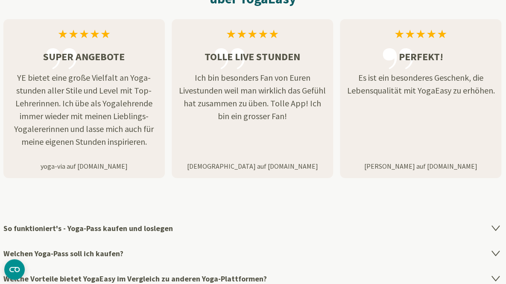
scroll to position [1410, 0]
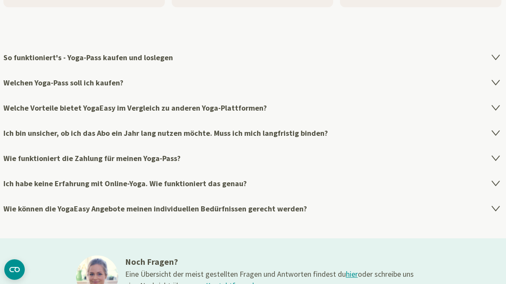
click at [139, 59] on h4 "So funktioniert's - Yoga-Pass kaufen und loslegen" at bounding box center [253, 57] width 500 height 25
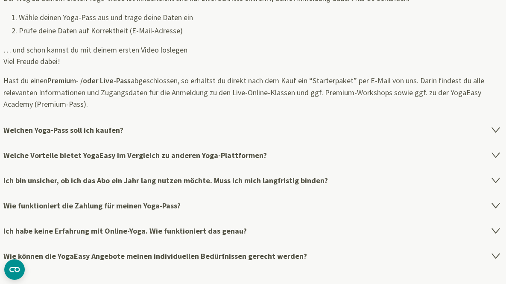
scroll to position [1496, 0]
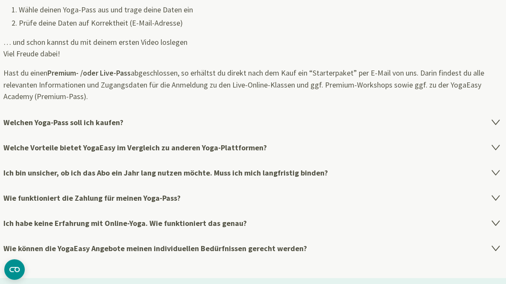
click at [110, 124] on h4 "Welchen Yoga-Pass soll ich kaufen?" at bounding box center [253, 122] width 500 height 25
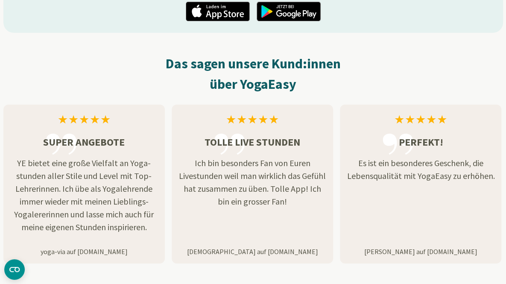
scroll to position [1581, 0]
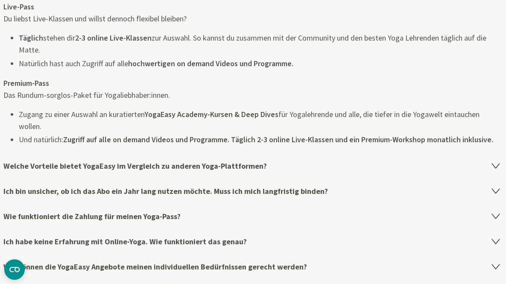
click at [219, 167] on h4 "Welche Vorteile bietet YogaEasy im Vergleich zu anderen Yoga-Plattformen?" at bounding box center [253, 165] width 500 height 25
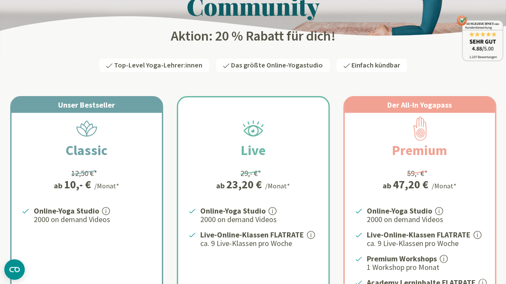
scroll to position [0, 0]
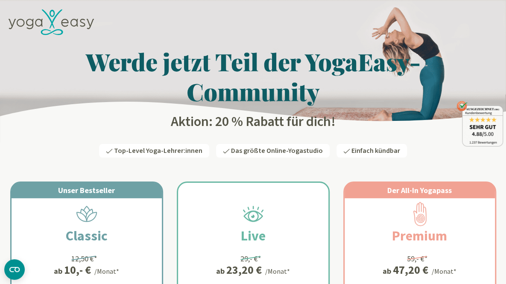
click at [44, 24] on icon at bounding box center [51, 22] width 85 height 26
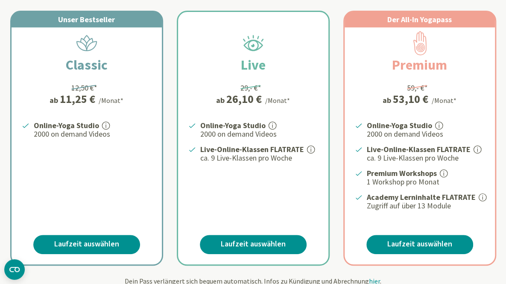
scroll to position [299, 0]
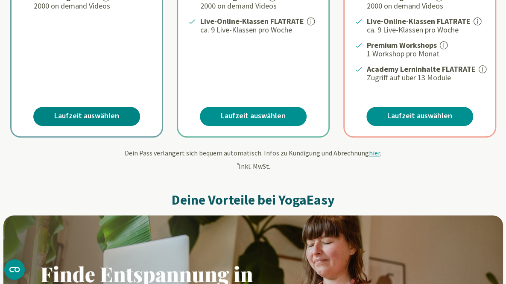
click at [99, 114] on link "Laufzeit auswählen" at bounding box center [86, 116] width 107 height 19
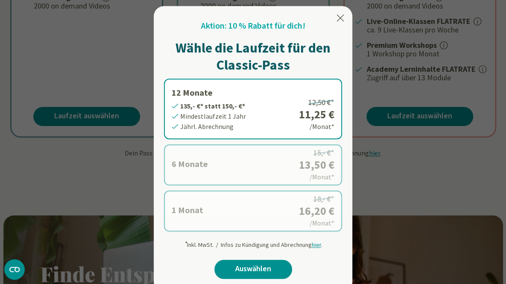
click at [339, 18] on icon at bounding box center [340, 18] width 10 height 10
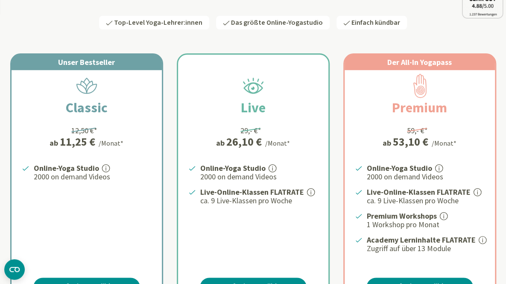
scroll to position [0, 0]
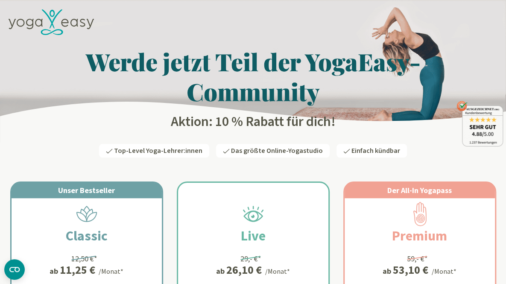
click at [56, 18] on icon at bounding box center [51, 22] width 85 height 26
